Goal: Download file/media

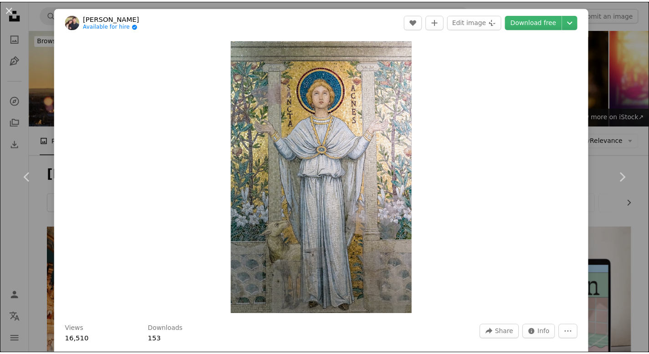
scroll to position [1900, 0]
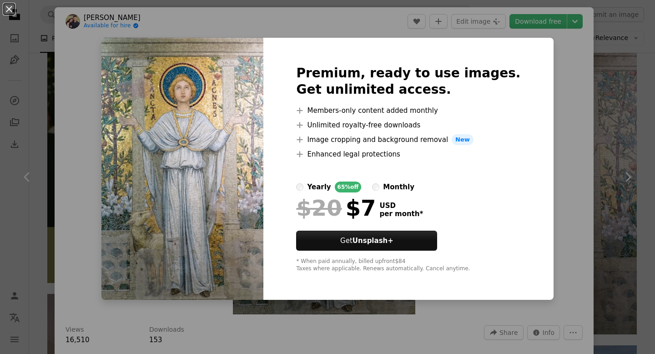
click at [573, 69] on div "An X shape Premium, ready to use images. Get unlimited access. A plus sign Memb…" at bounding box center [327, 177] width 655 height 354
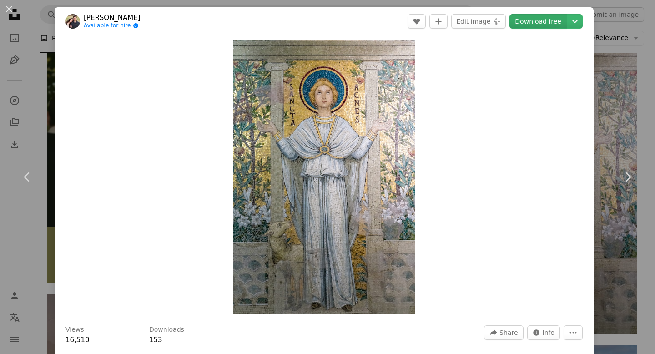
click at [534, 22] on link "Download free" at bounding box center [538, 21] width 57 height 15
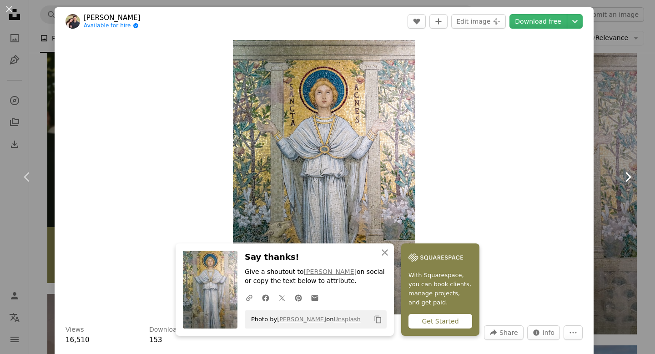
click at [622, 133] on link "Chevron right" at bounding box center [628, 176] width 55 height 87
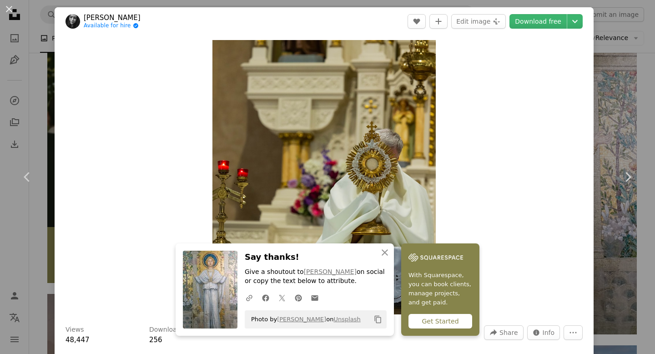
click at [613, 118] on div "An X shape Chevron left Chevron right [PERSON_NAME] Available for hire A checkm…" at bounding box center [327, 177] width 655 height 354
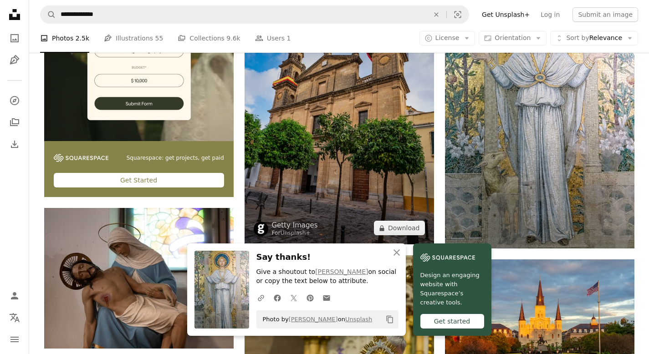
scroll to position [2064, 0]
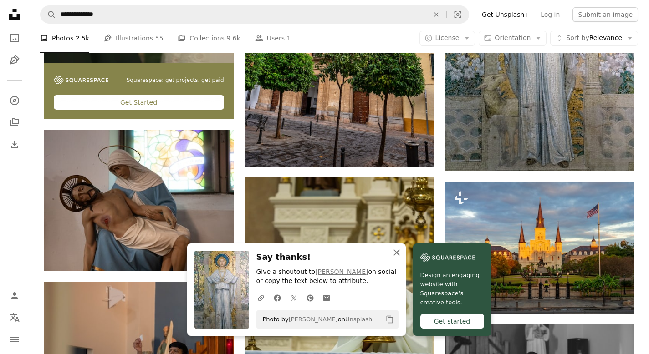
click at [396, 251] on icon "button" at bounding box center [396, 252] width 6 height 6
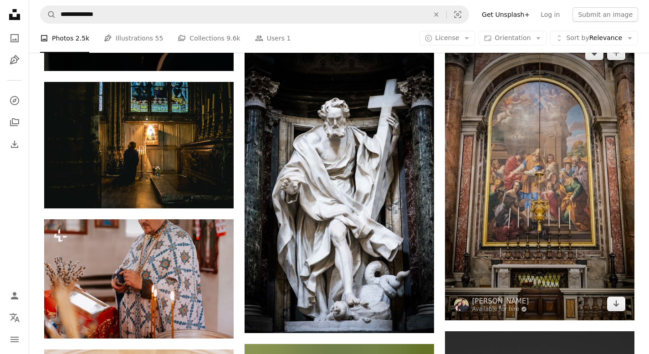
scroll to position [5227, 0]
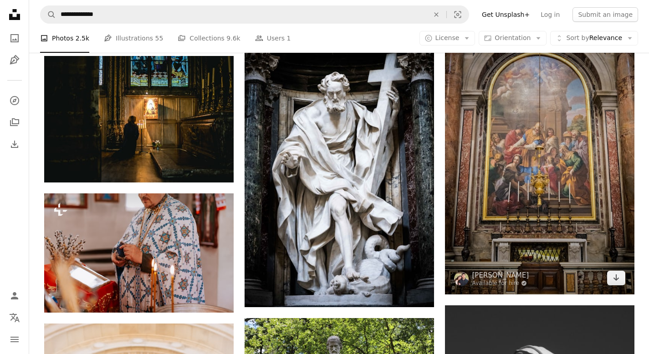
click at [478, 180] on img at bounding box center [539, 152] width 189 height 284
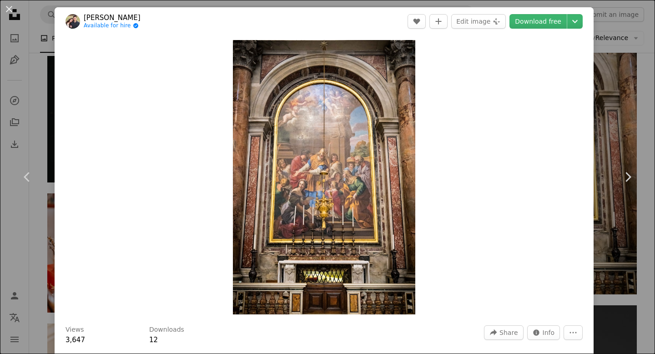
click at [614, 39] on div "An X shape Chevron left Chevron right [PERSON_NAME] Available for hire A checkm…" at bounding box center [327, 177] width 655 height 354
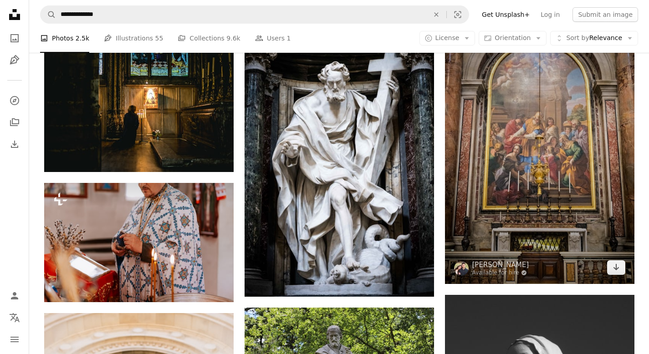
scroll to position [5177, 0]
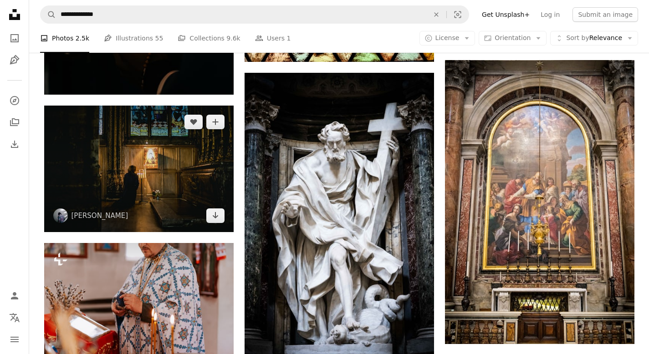
click at [145, 161] on img at bounding box center [138, 169] width 189 height 127
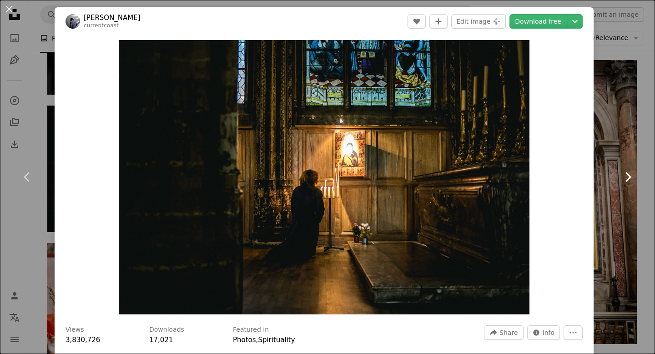
click at [620, 162] on link "Chevron right" at bounding box center [628, 176] width 55 height 87
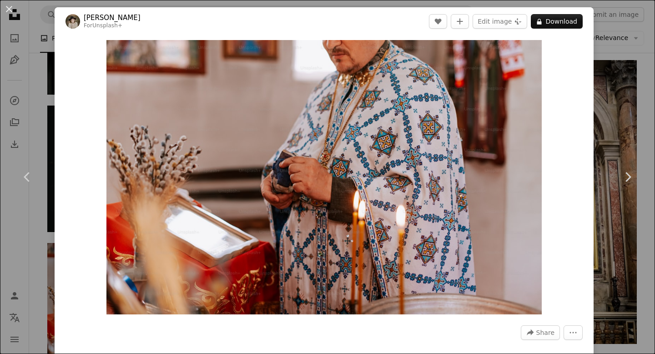
click at [607, 54] on div "An X shape Chevron left Chevron right [PERSON_NAME] For Unsplash+ A heart A plu…" at bounding box center [327, 177] width 655 height 354
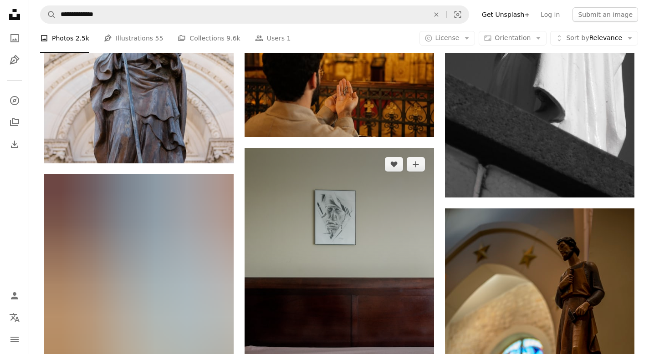
scroll to position [5784, 0]
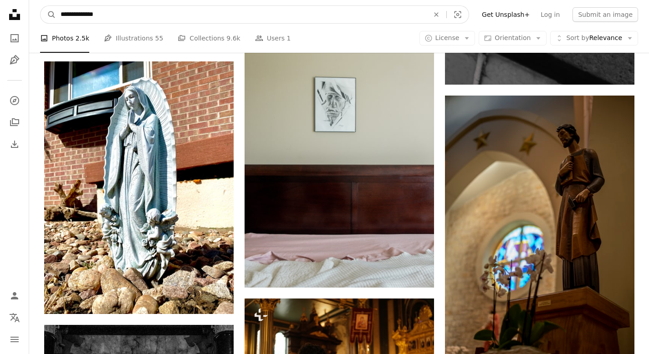
click at [264, 12] on input "**********" at bounding box center [241, 14] width 370 height 17
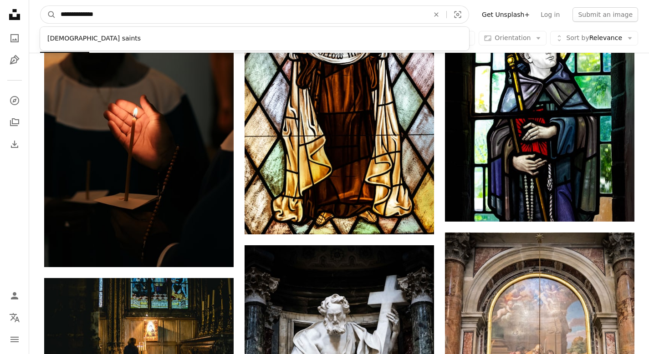
scroll to position [5025, 0]
